Goal: Find specific page/section: Find specific page/section

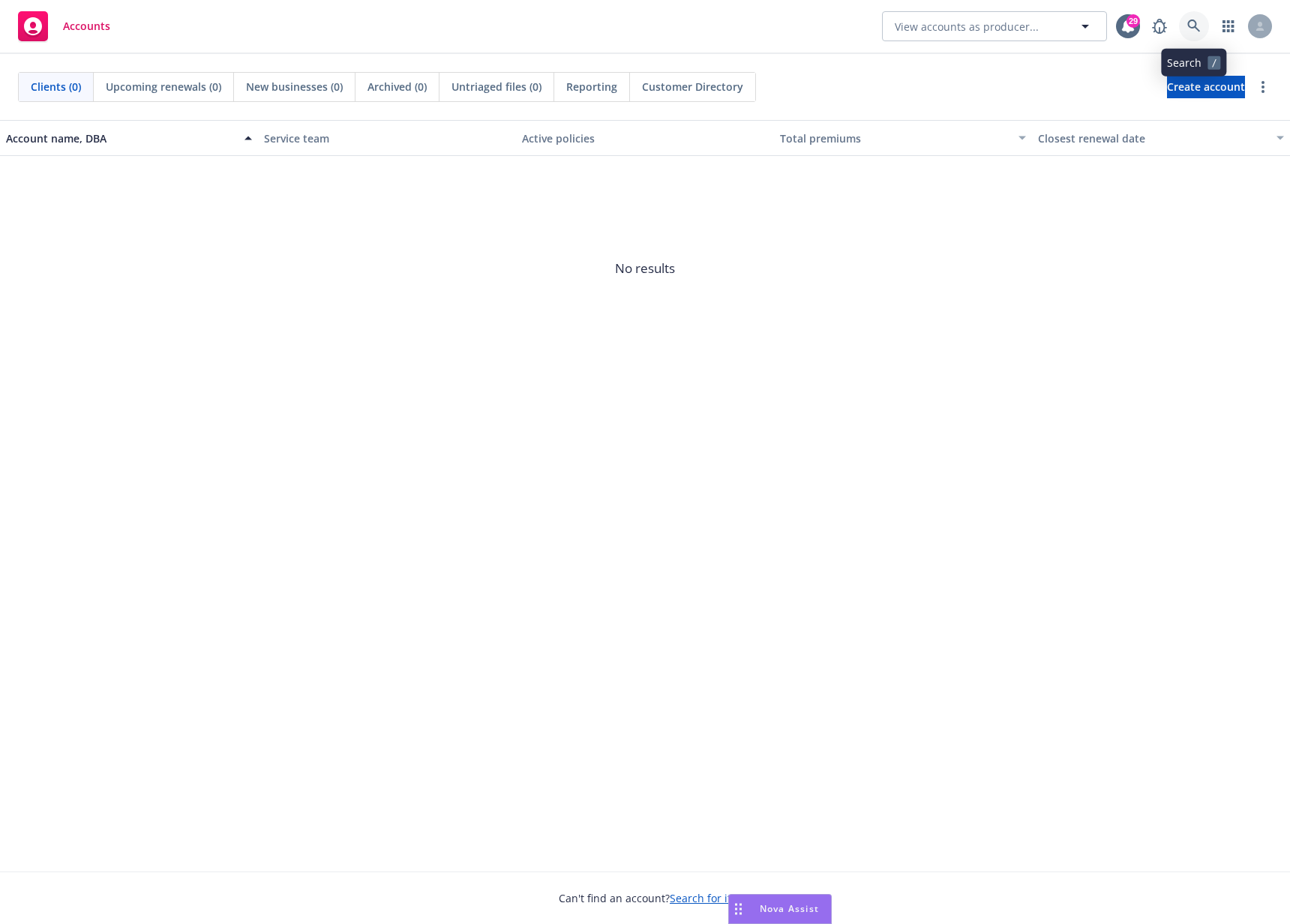
click at [1189, 31] on icon at bounding box center [1194, 26] width 14 height 14
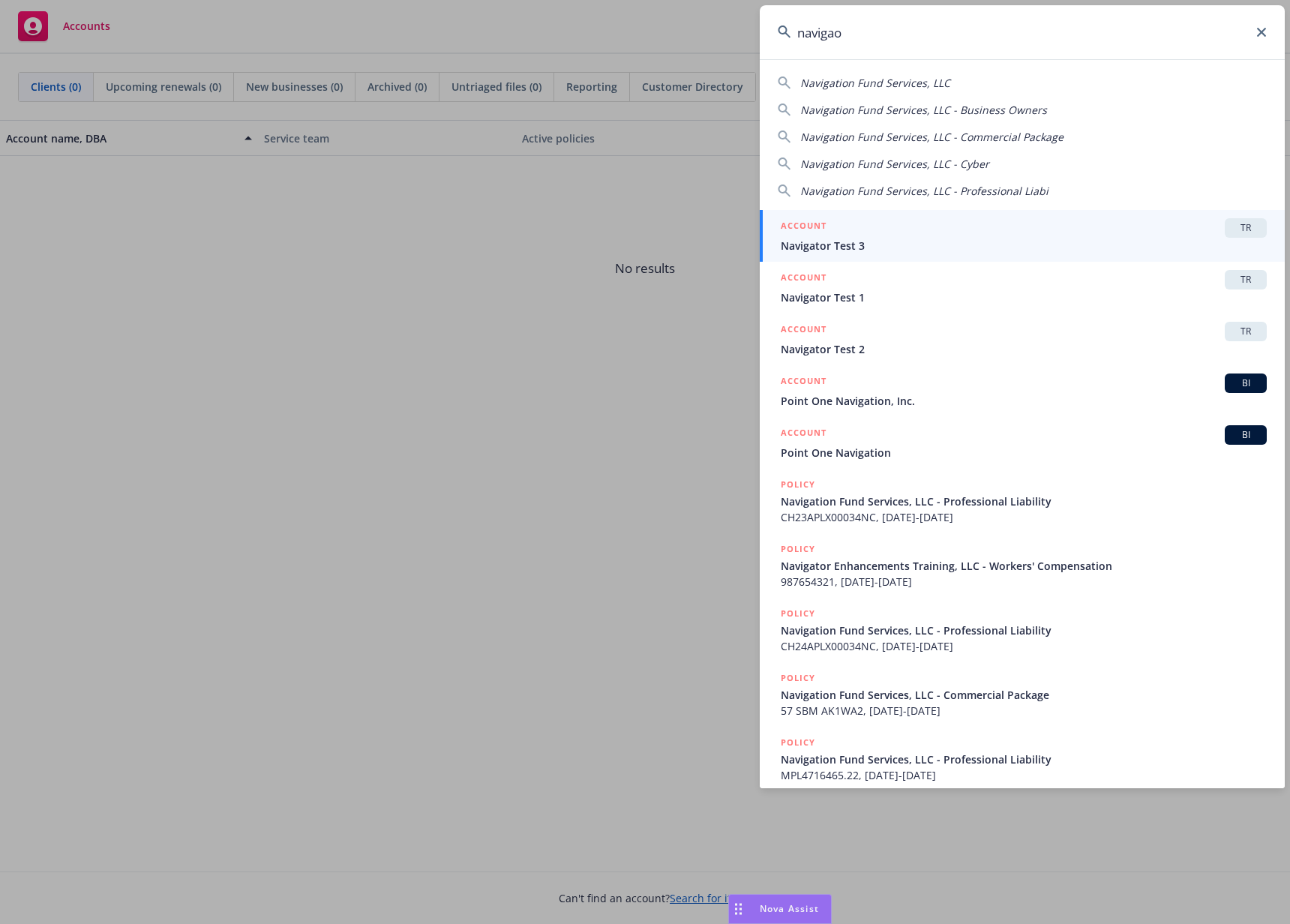
type input "navigaot"
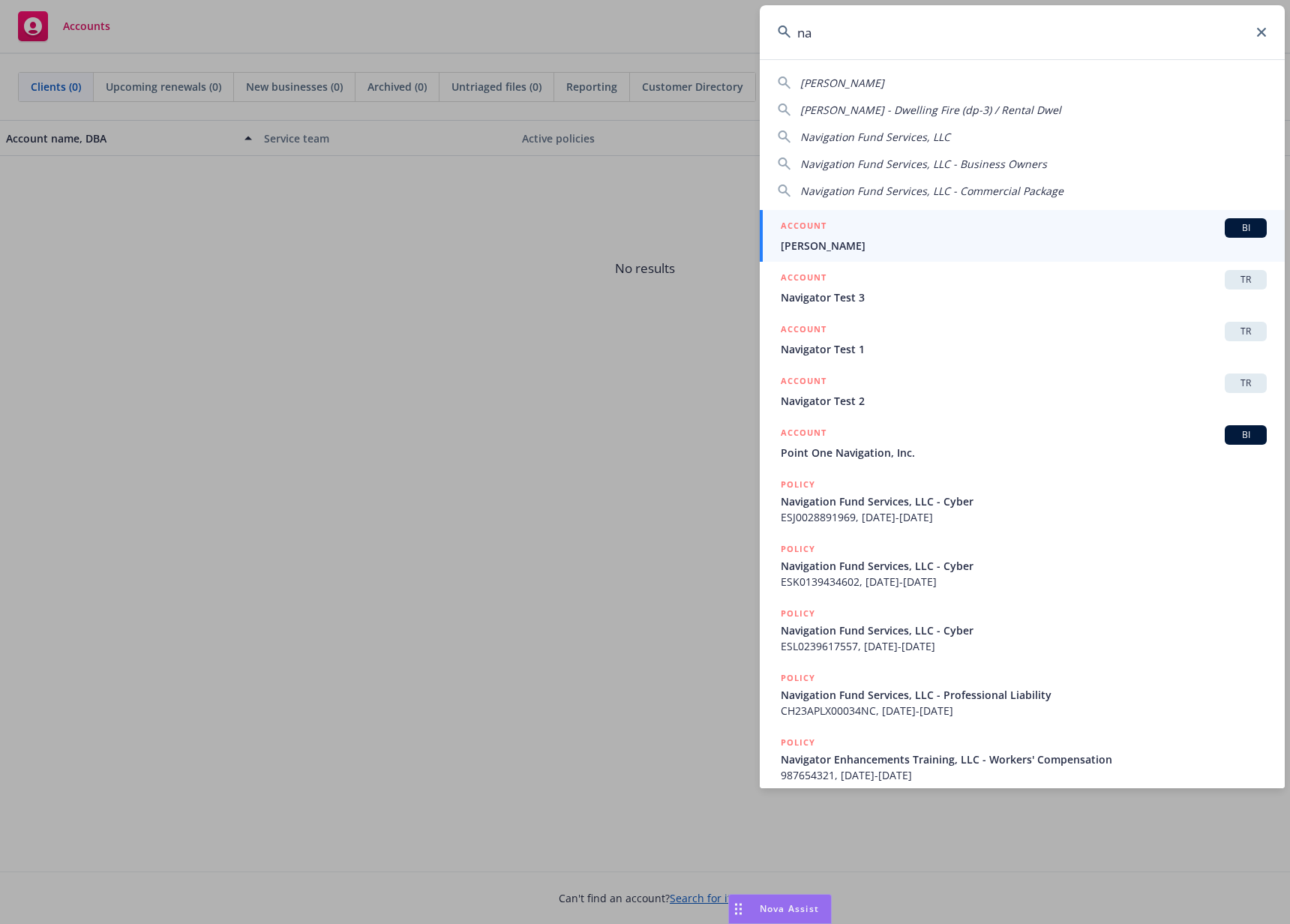
type input "n"
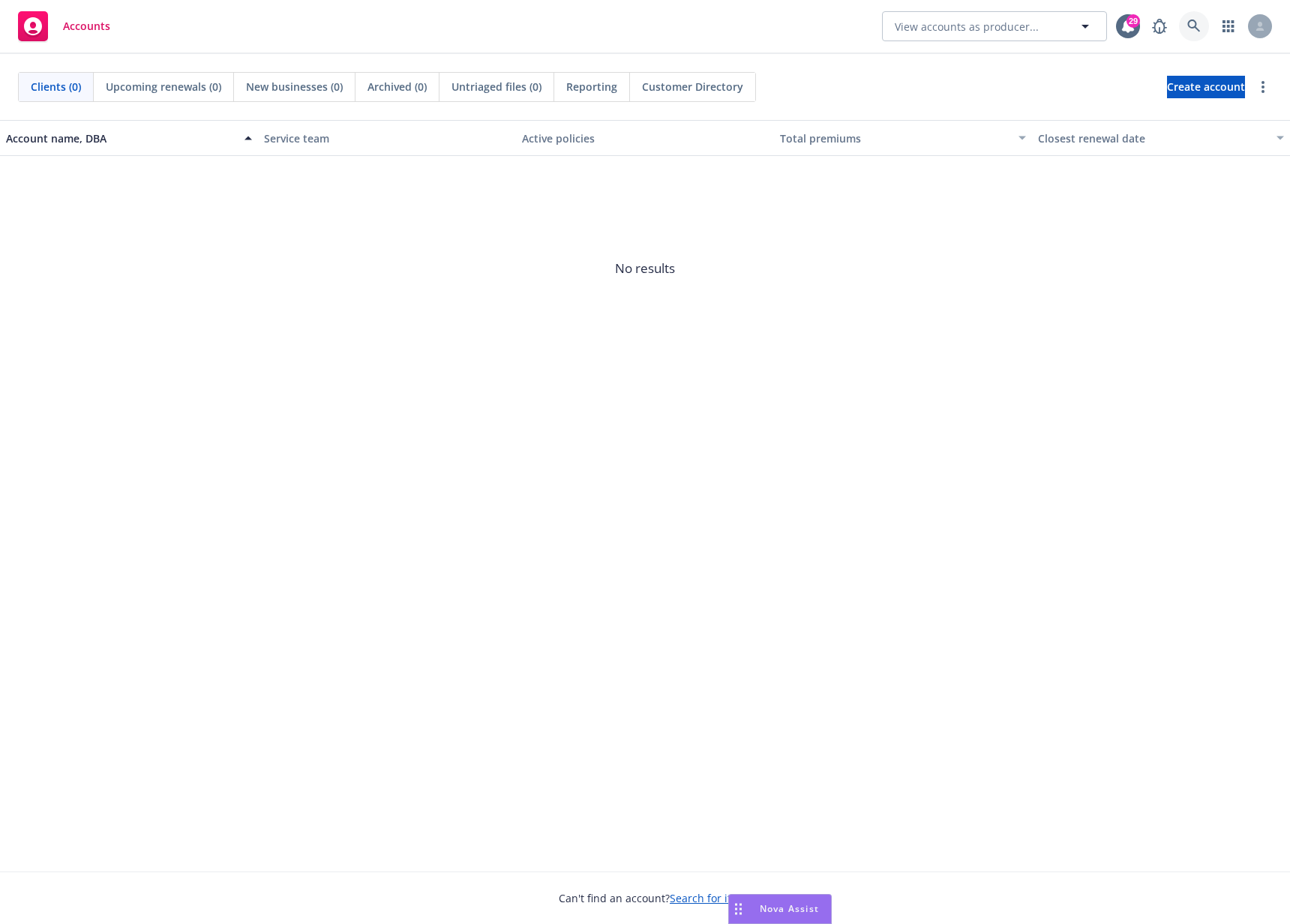
click at [1190, 18] on link at bounding box center [1194, 26] width 30 height 30
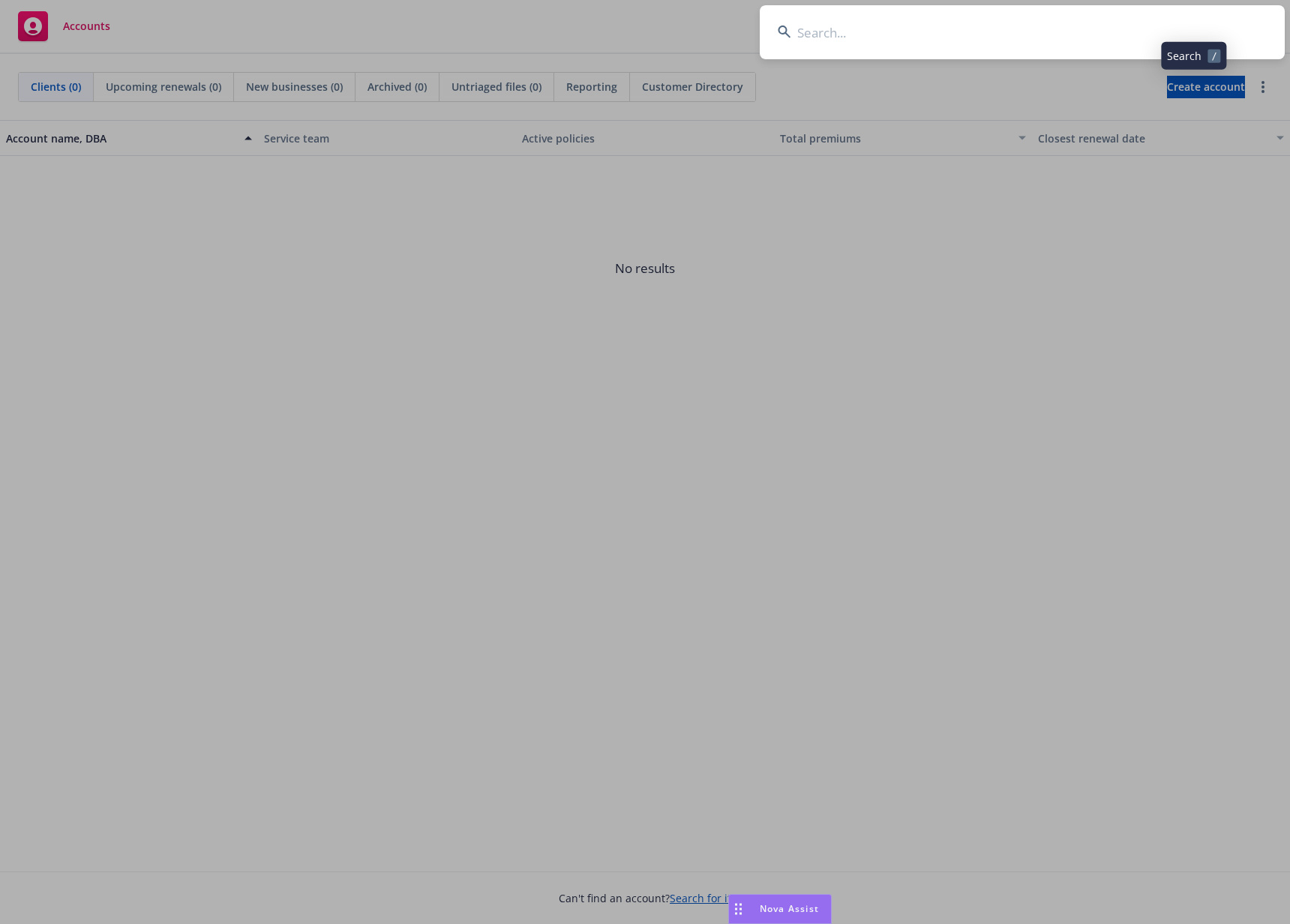
click at [1040, 42] on input at bounding box center [1022, 32] width 525 height 54
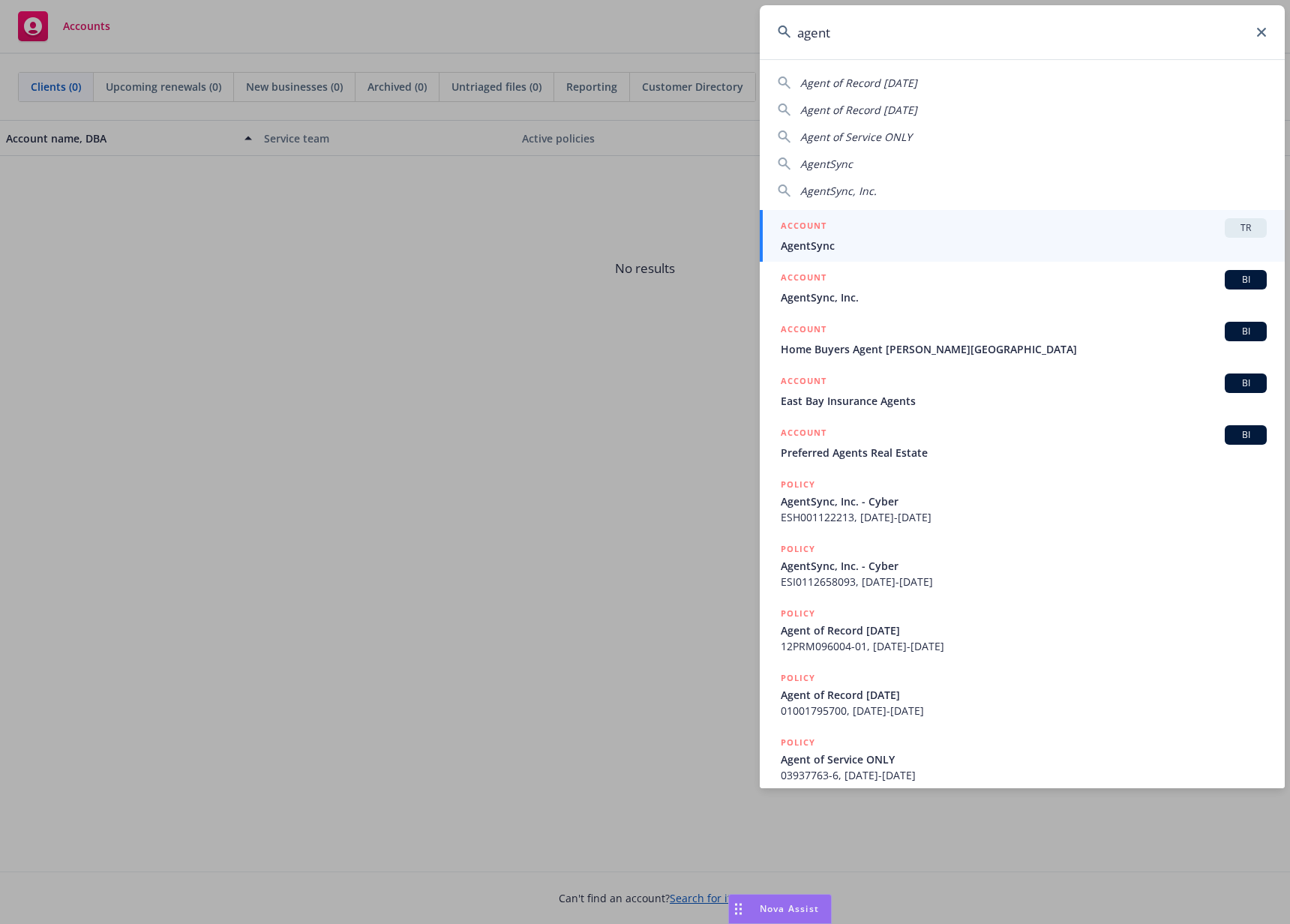
type input "agent"
click at [914, 240] on span "AgentSync" at bounding box center [1024, 245] width 486 height 16
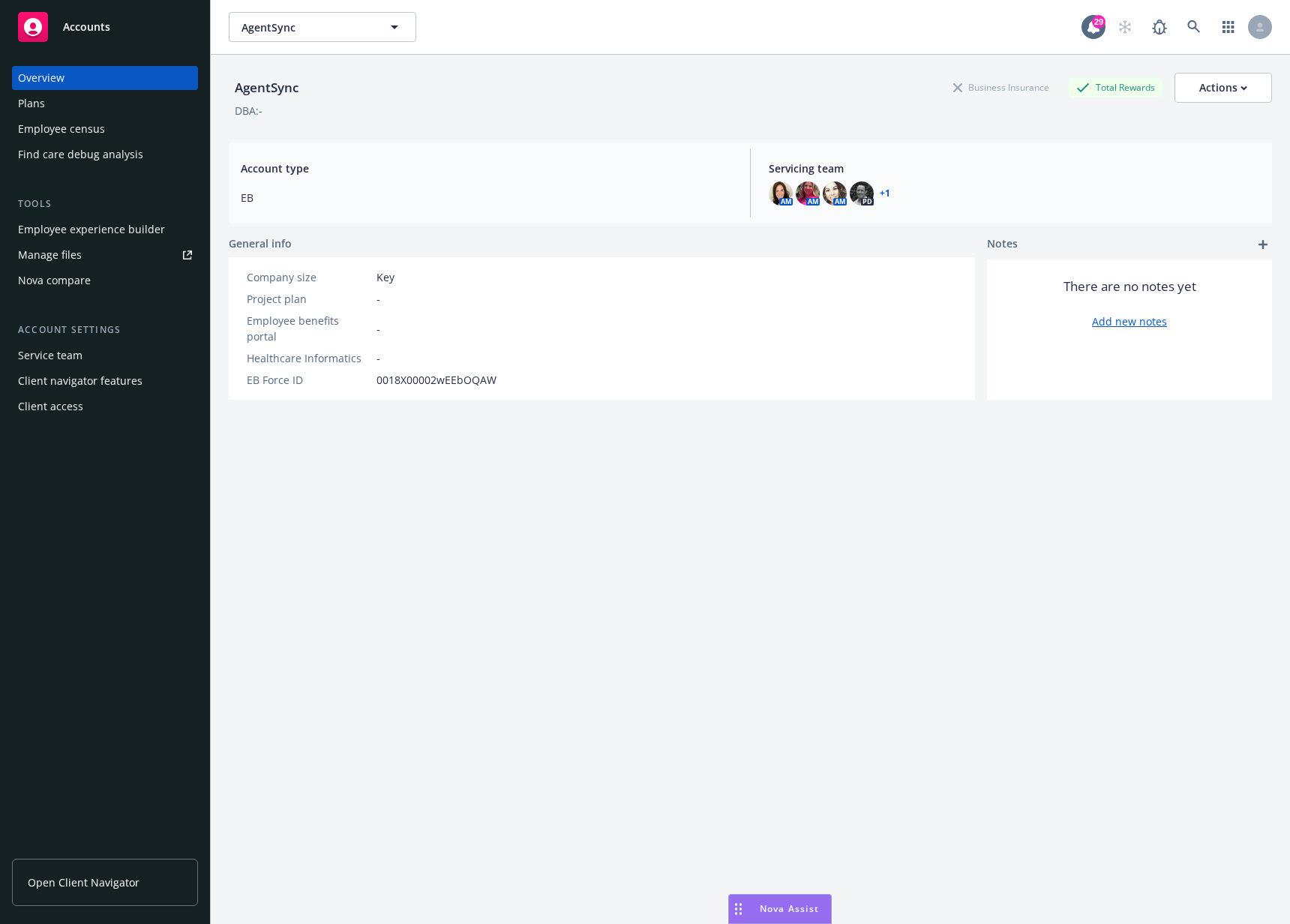
click at [112, 213] on div "Tools Employee experience builder Manage files Nova compare" at bounding box center [105, 244] width 186 height 96
click at [116, 226] on div "Employee experience builder" at bounding box center [91, 229] width 147 height 24
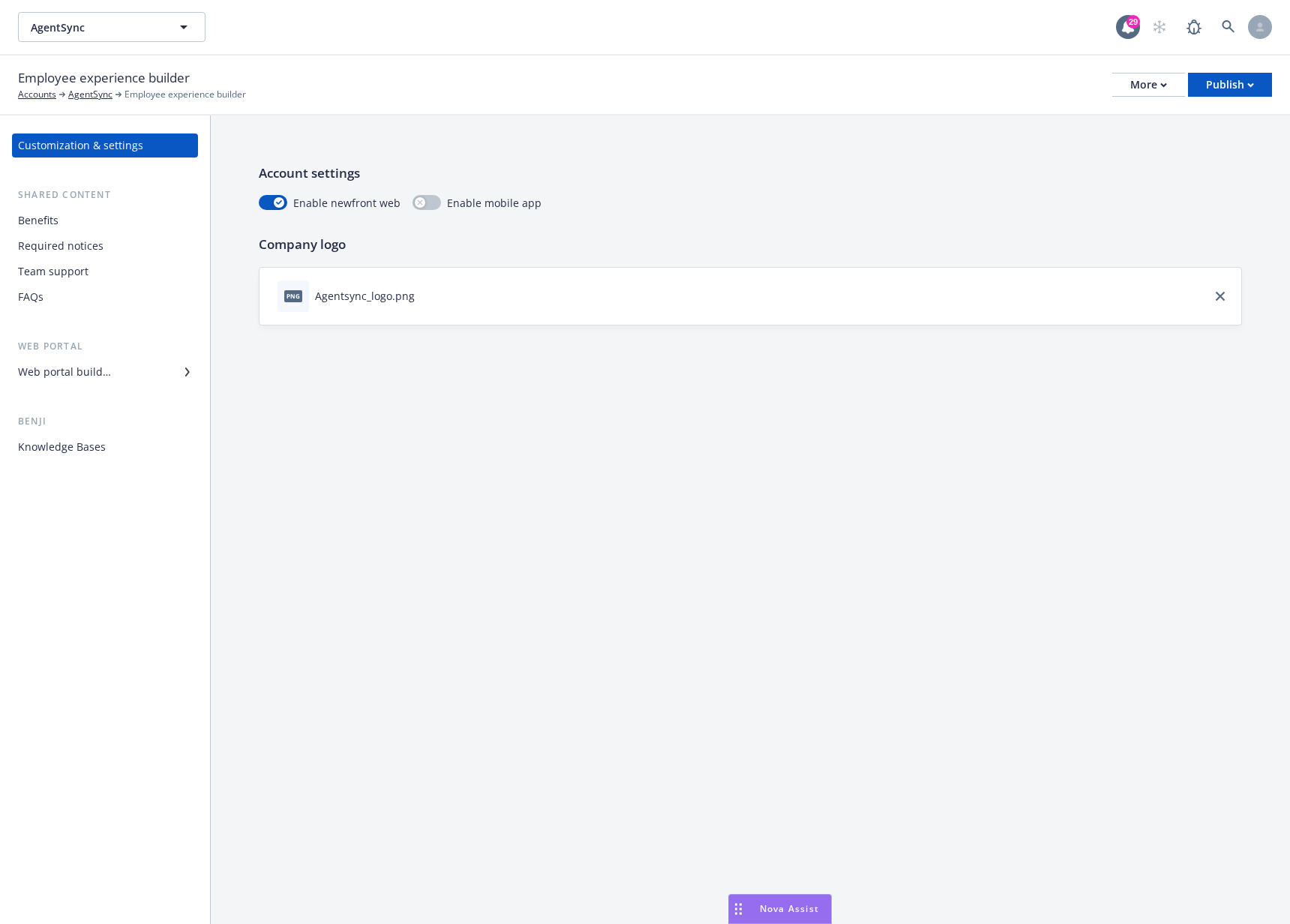
click at [82, 213] on div "Benefits" at bounding box center [105, 220] width 174 height 24
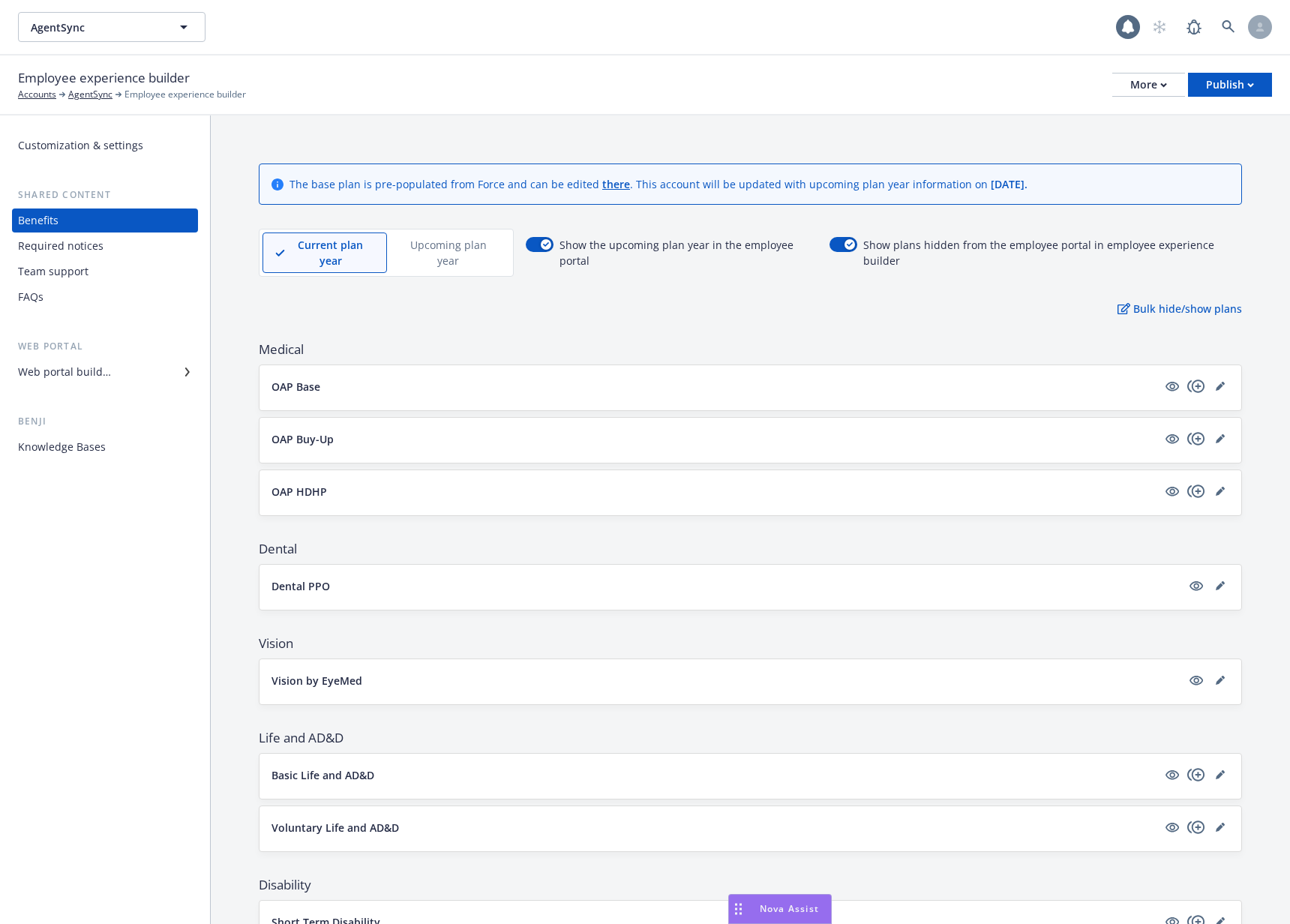
click at [444, 256] on p "Upcoming plan year" at bounding box center [448, 253] width 97 height 32
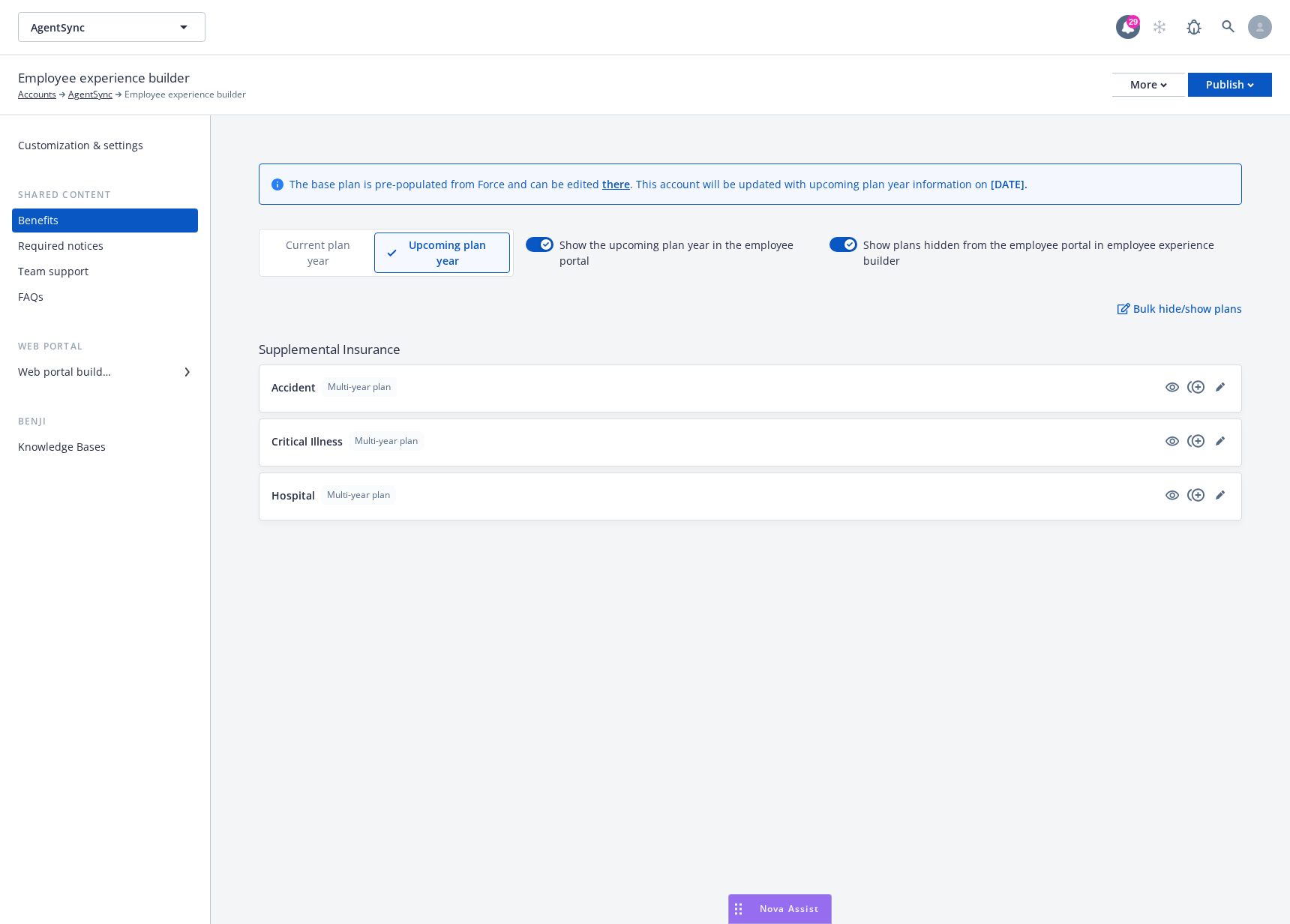
click at [269, 261] on div "Current plan year" at bounding box center [318, 253] width 112 height 41
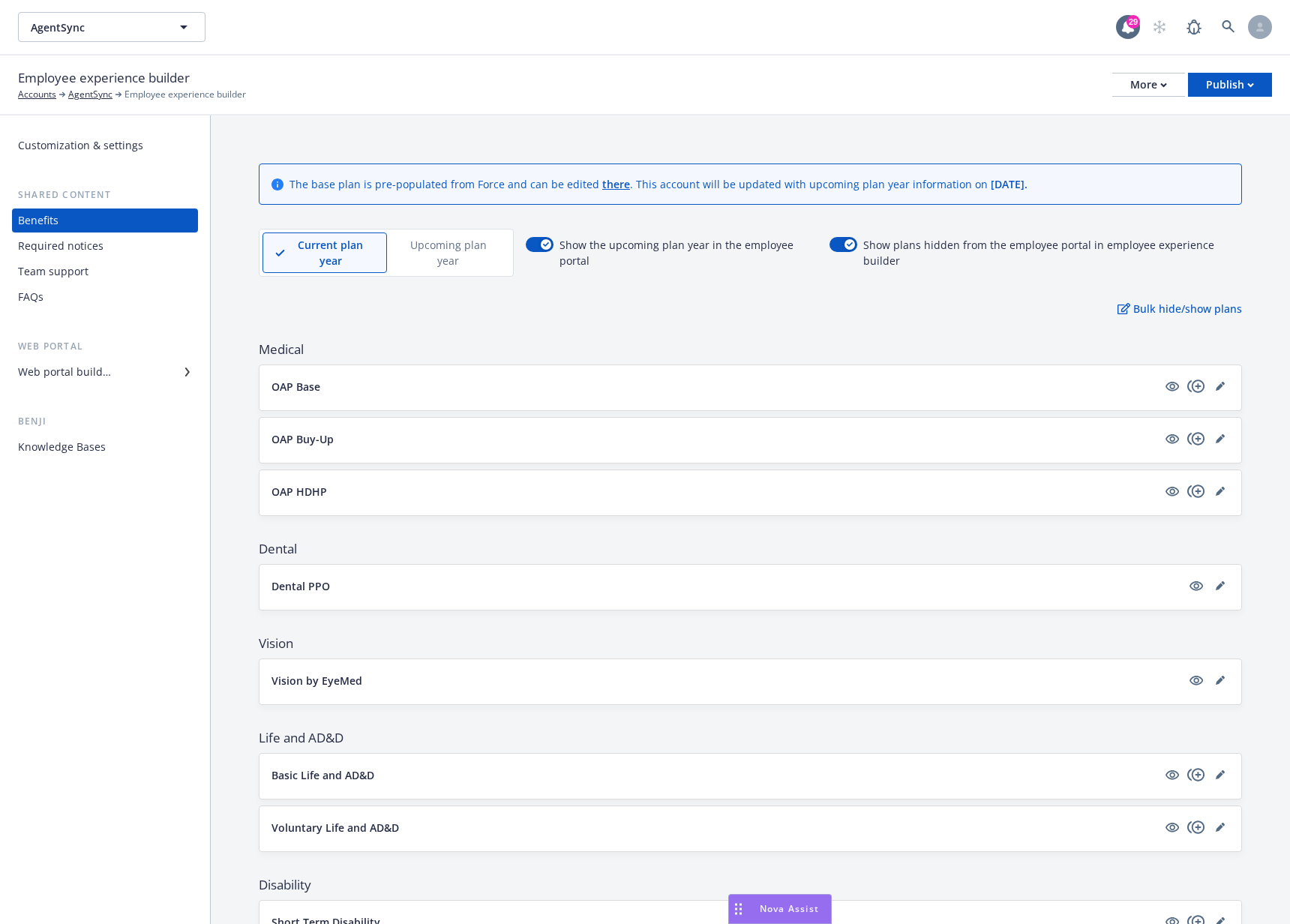
click at [97, 376] on div "Web portal builder" at bounding box center [64, 372] width 93 height 24
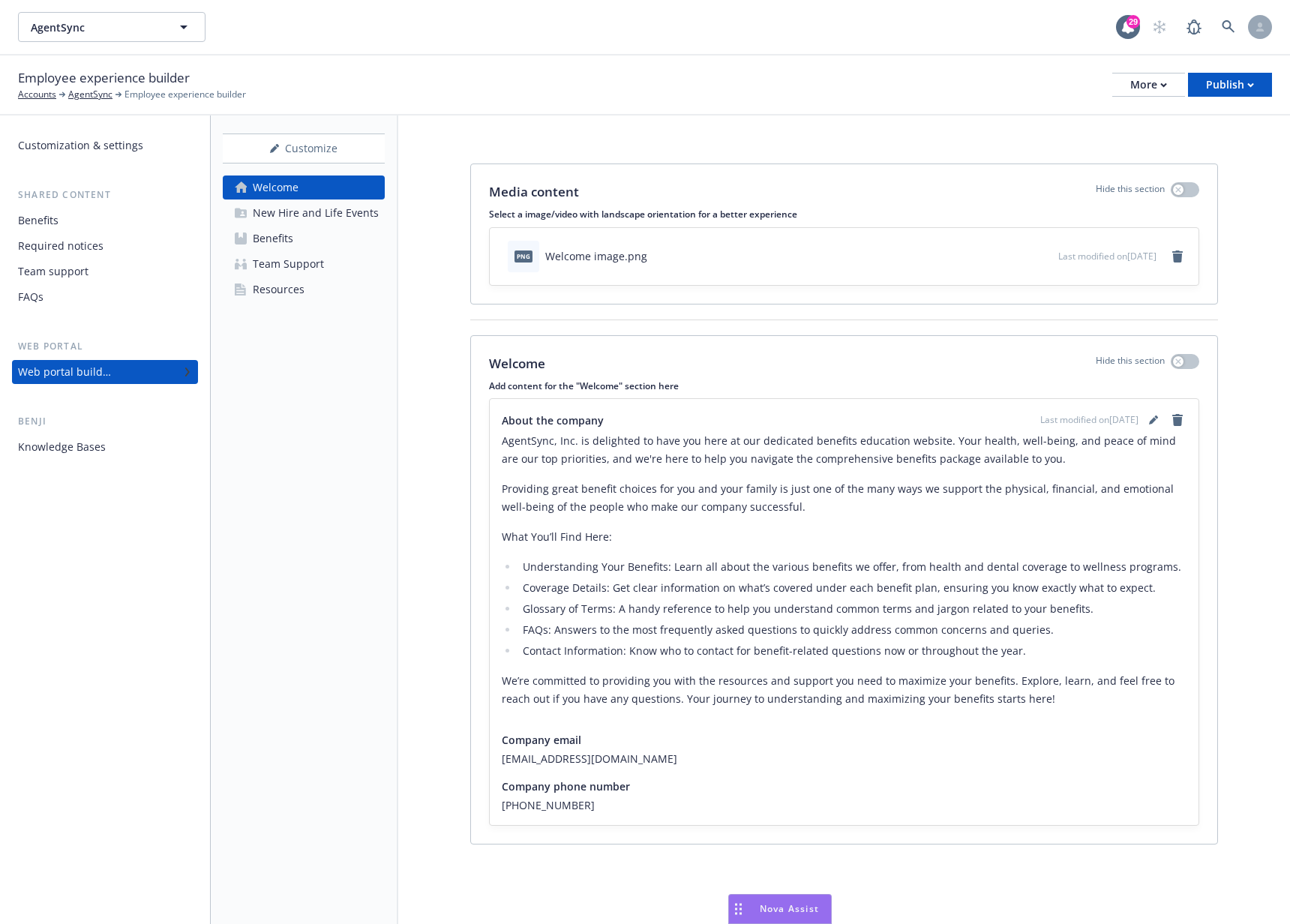
click at [594, 95] on div "Employee experience builder Accounts AgentSync Employee experience builder More…" at bounding box center [645, 84] width 1254 height 33
click at [317, 483] on div "Customize Welcome New Hire and Life Events Benefits Team Support Resources" at bounding box center [304, 520] width 188 height 809
